Goal: Task Accomplishment & Management: Manage account settings

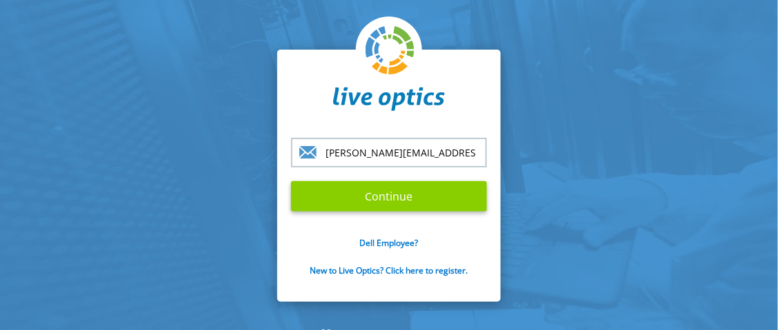
click at [391, 189] on input "Continue" at bounding box center [389, 196] width 196 height 30
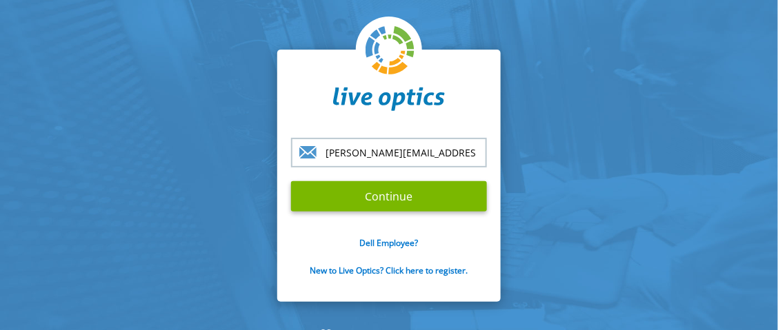
click at [454, 159] on input "[PERSON_NAME][EMAIL_ADDRESS][DOMAIN_NAME]" at bounding box center [389, 153] width 196 height 30
click at [291, 181] on input "Continue" at bounding box center [389, 196] width 196 height 30
type input "[EMAIL_ADDRESS][DOMAIN_NAME]"
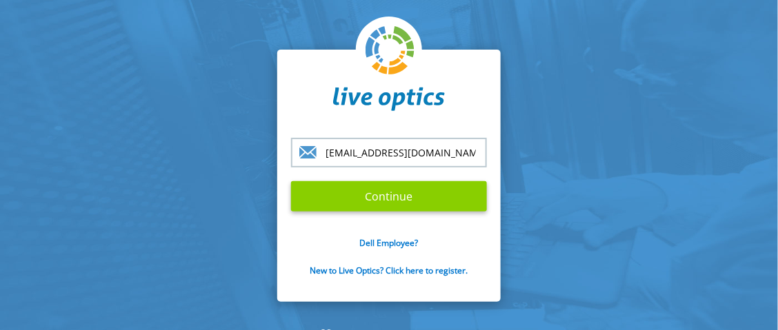
click at [408, 192] on input "Continue" at bounding box center [389, 196] width 196 height 30
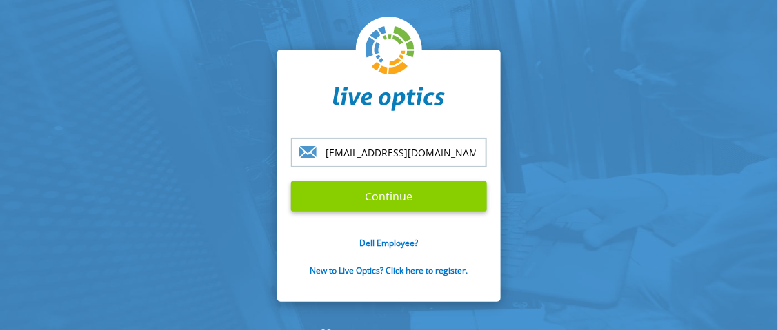
click at [408, 192] on input "Continue" at bounding box center [389, 196] width 196 height 30
